Goal: Navigation & Orientation: Find specific page/section

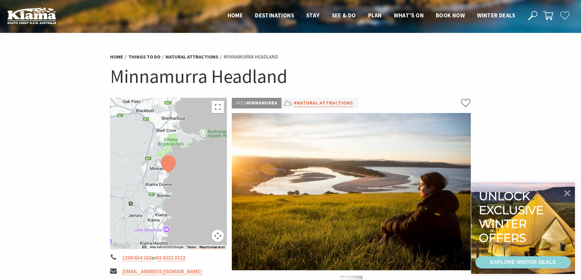
click at [333, 106] on link "#Natural Attractions" at bounding box center [323, 103] width 59 height 8
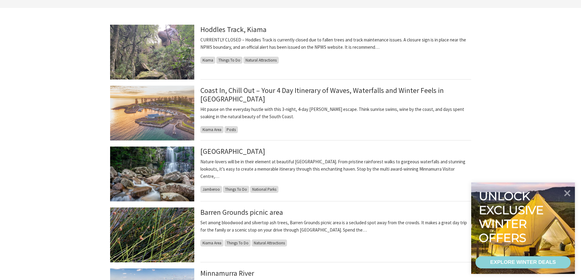
scroll to position [30, 0]
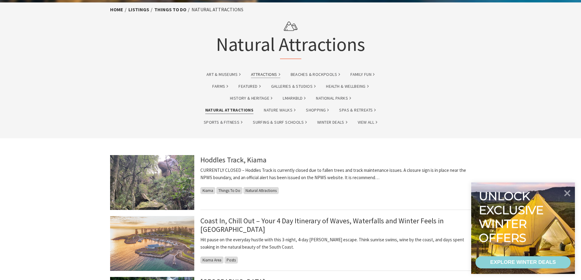
click at [268, 76] on link "Attractions" at bounding box center [265, 74] width 29 height 7
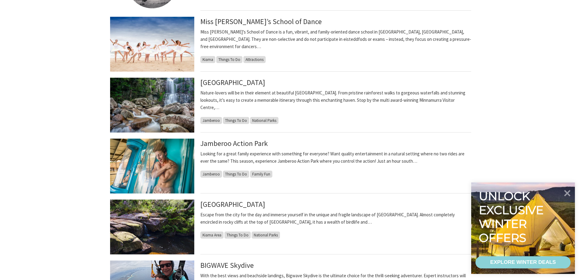
scroll to position [244, 0]
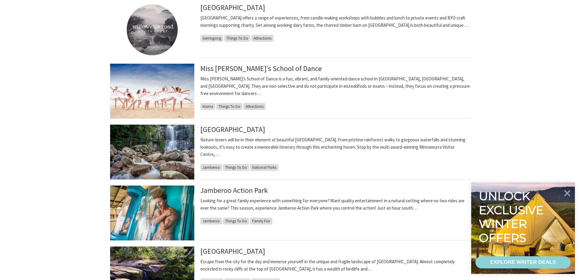
click at [51, 185] on section "Coast In, Chill Out – Your 4 Day Itinerary of Waves, Waterfalls and Winter Feel…" at bounding box center [290, 196] width 581 height 542
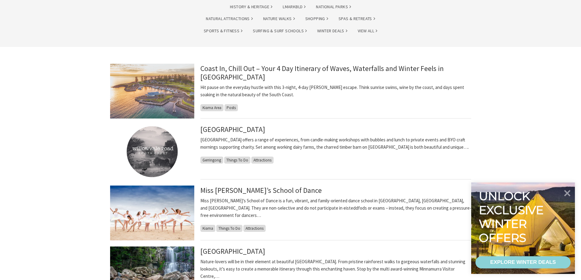
scroll to position [0, 0]
